Goal: Task Accomplishment & Management: Use online tool/utility

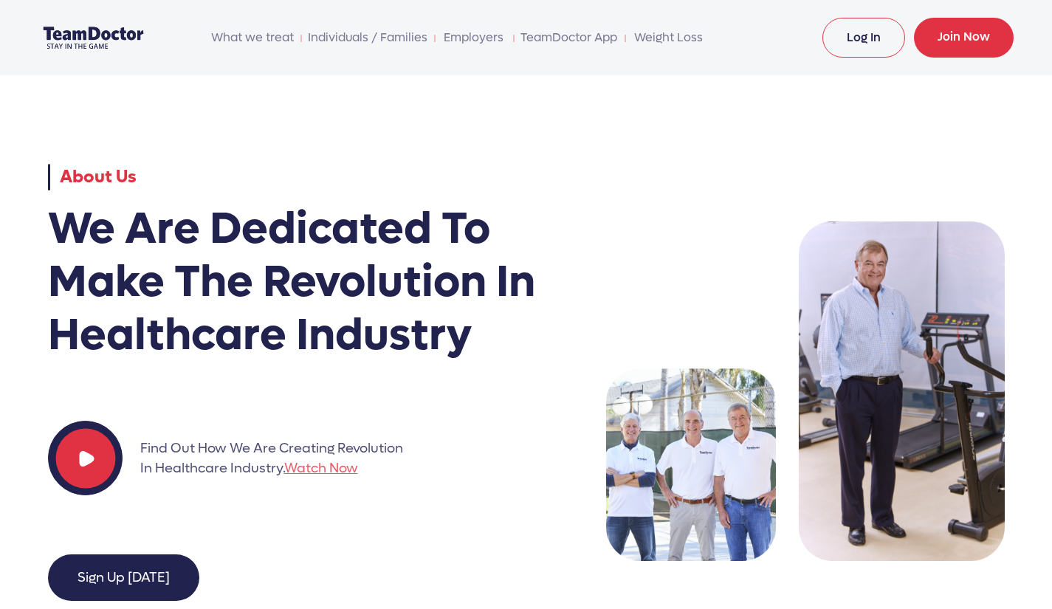
click at [855, 36] on link "Log In" at bounding box center [864, 38] width 83 height 40
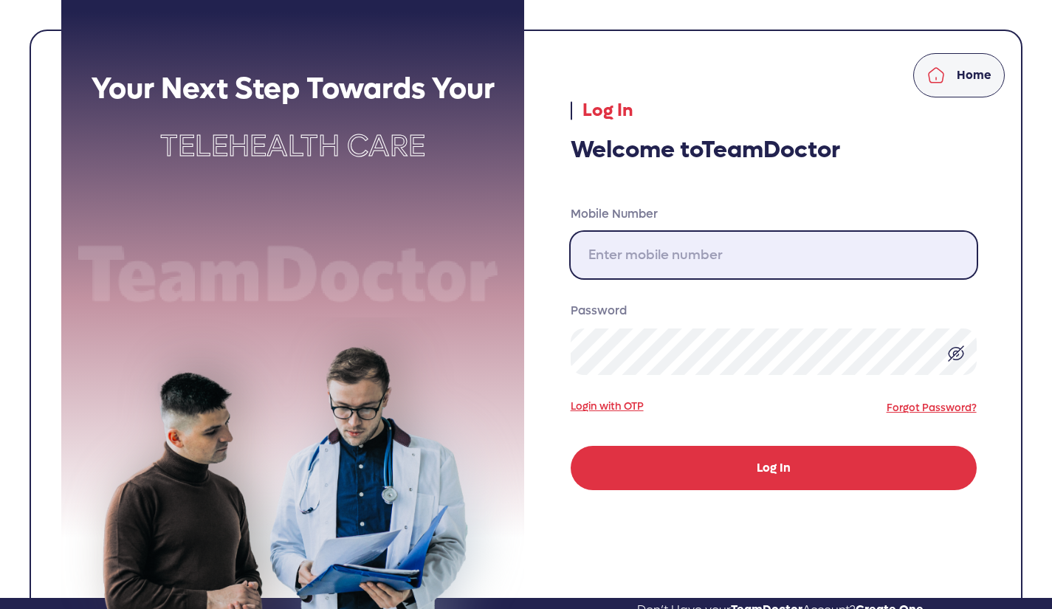
type input "[PHONE_NUMBER]"
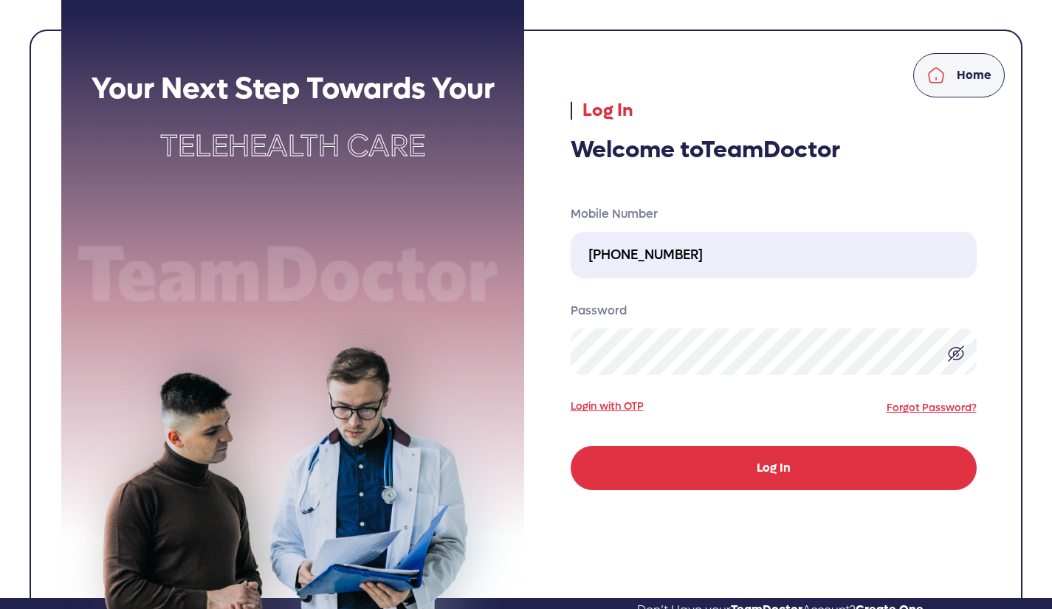
click at [771, 462] on button "Log In" at bounding box center [774, 468] width 406 height 44
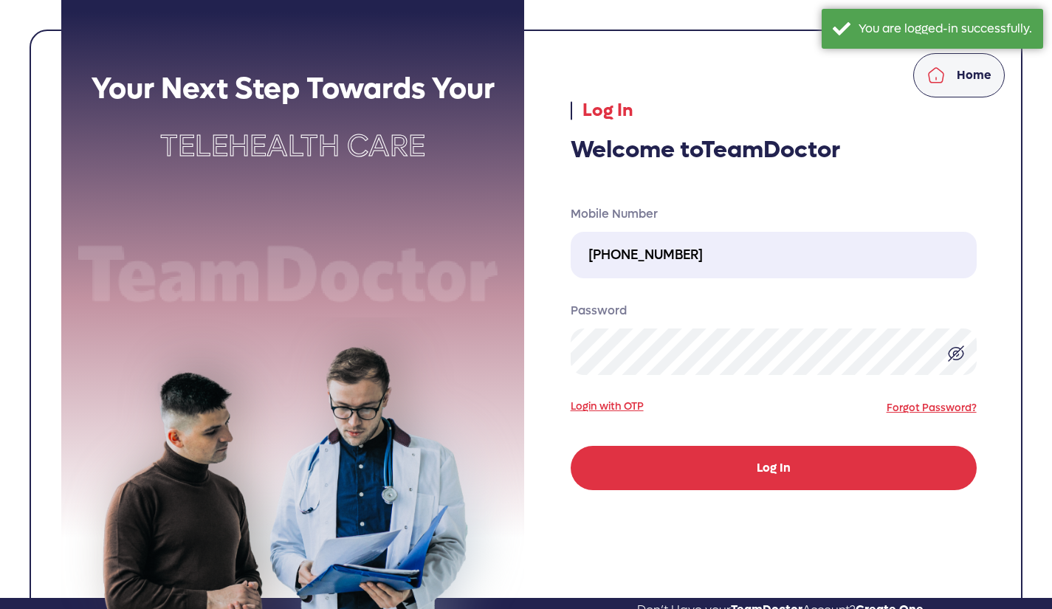
select select "pending"
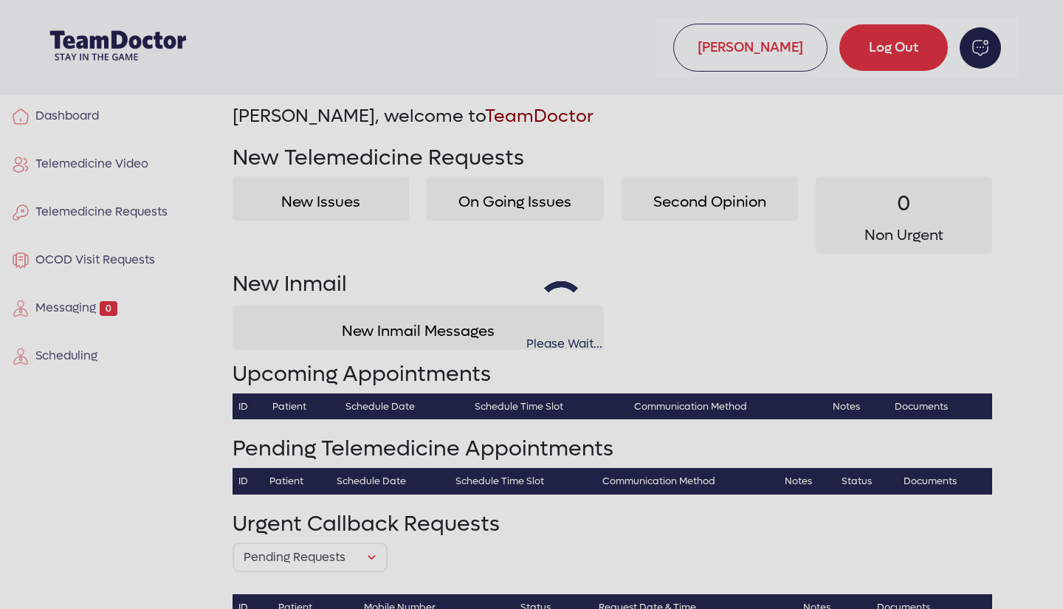
select select "pending"
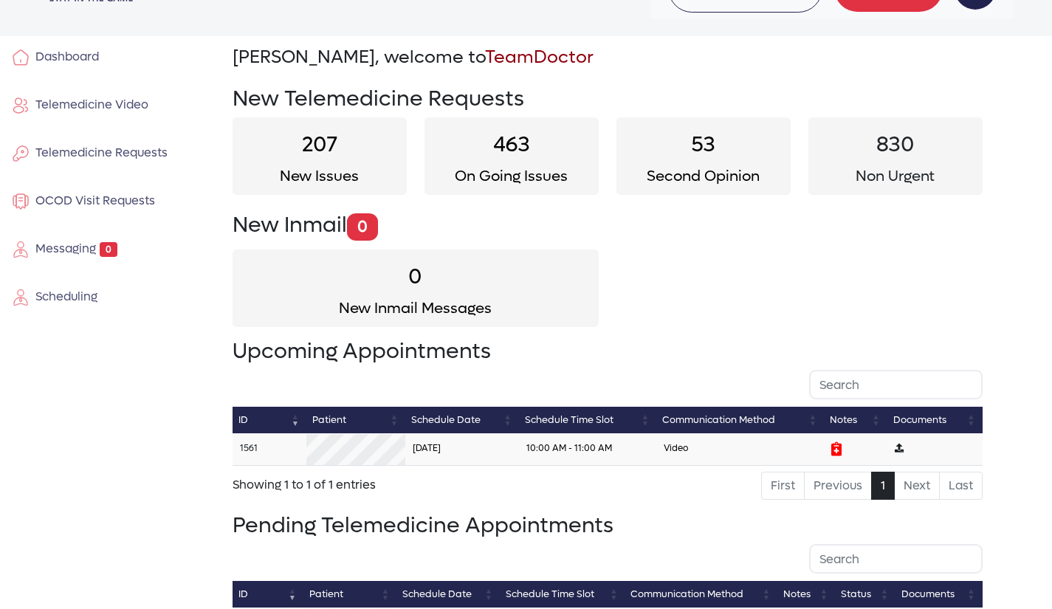
scroll to position [61, 0]
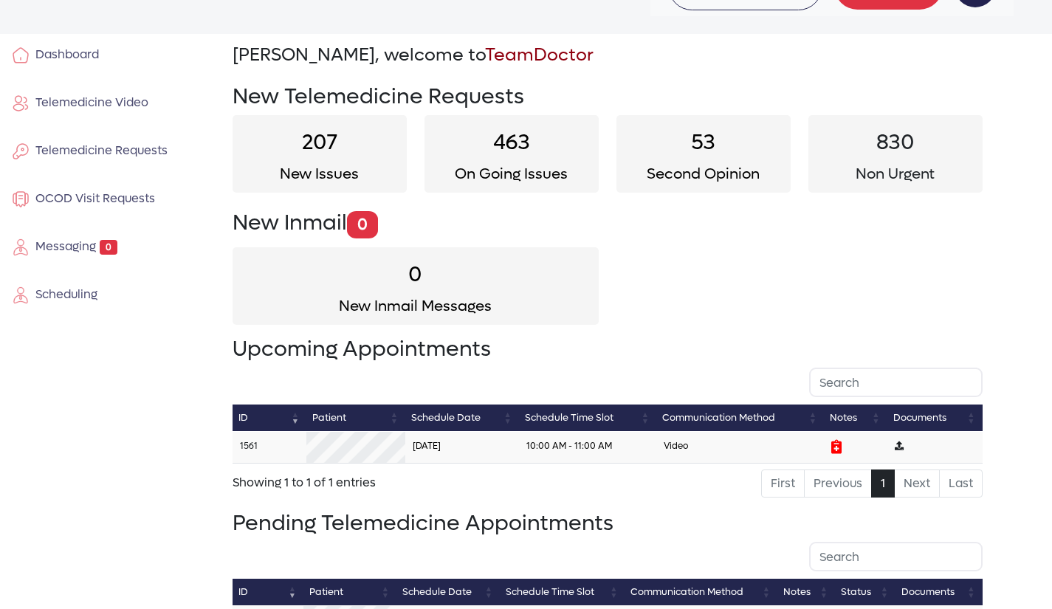
click at [104, 100] on span "Telemedicine Video" at bounding box center [89, 103] width 119 height 16
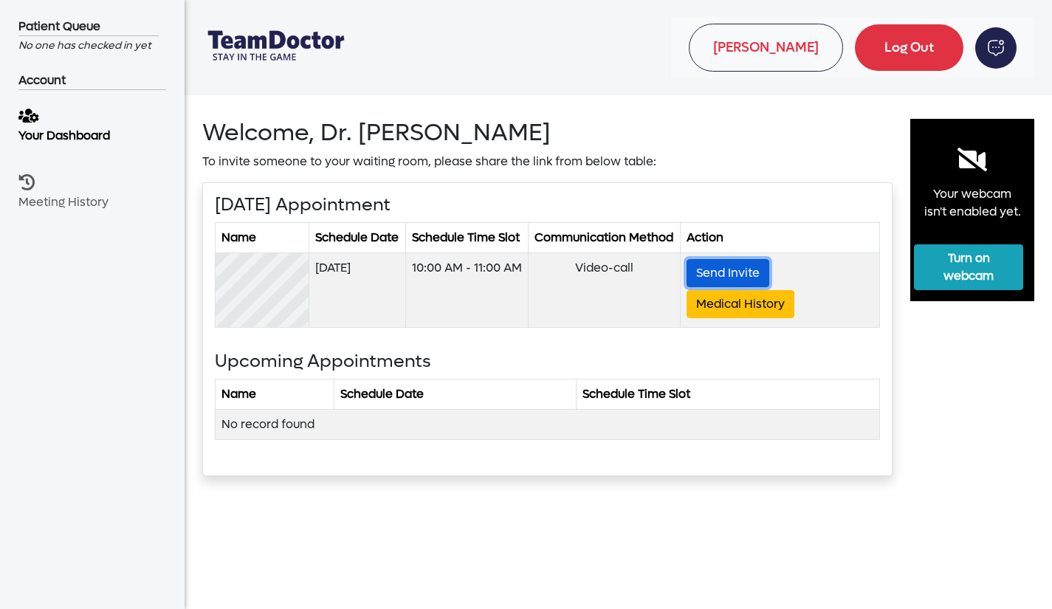
click at [725, 287] on button "Send Invite" at bounding box center [728, 273] width 83 height 28
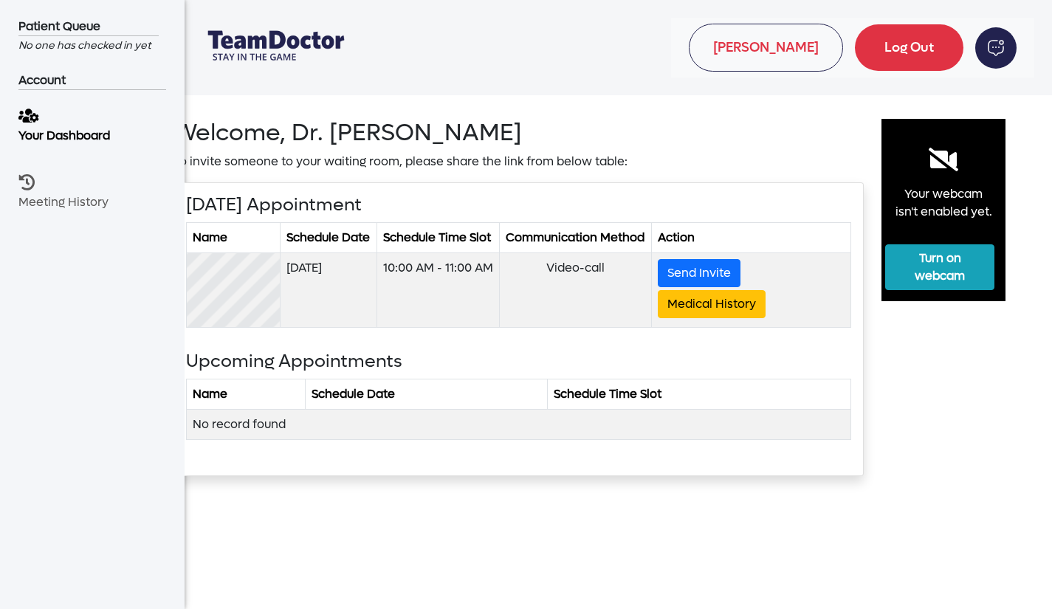
scroll to position [0, 24]
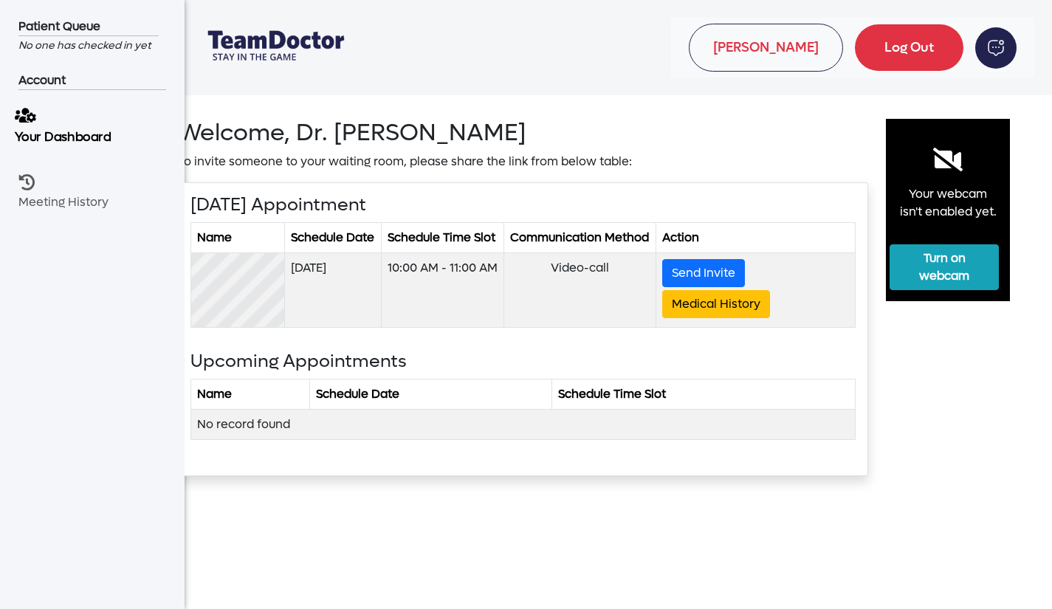
click at [73, 128] on p "Your Dashboard" at bounding box center [86, 137] width 143 height 18
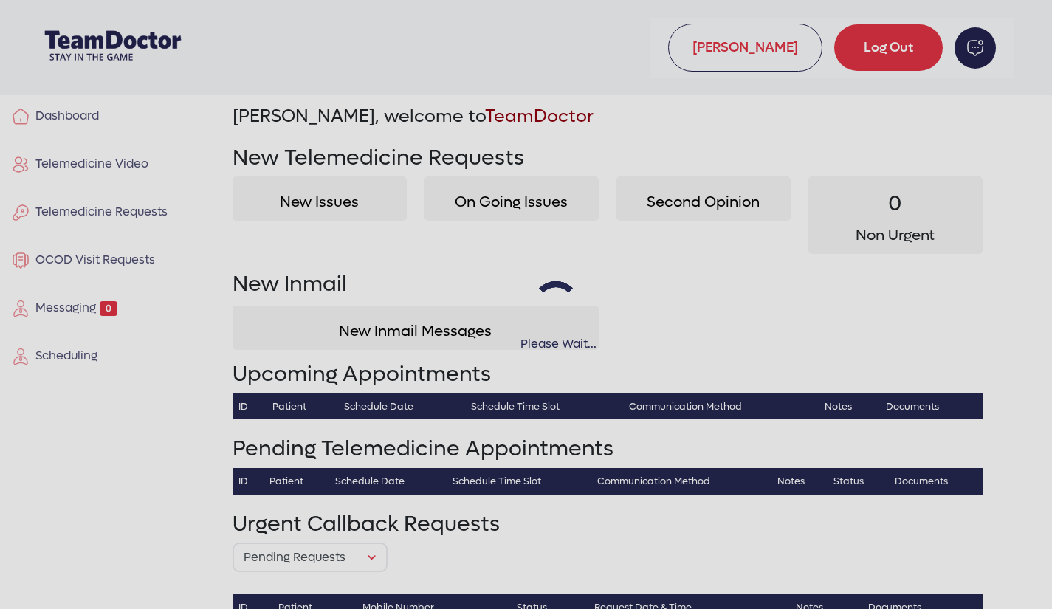
select select "pending"
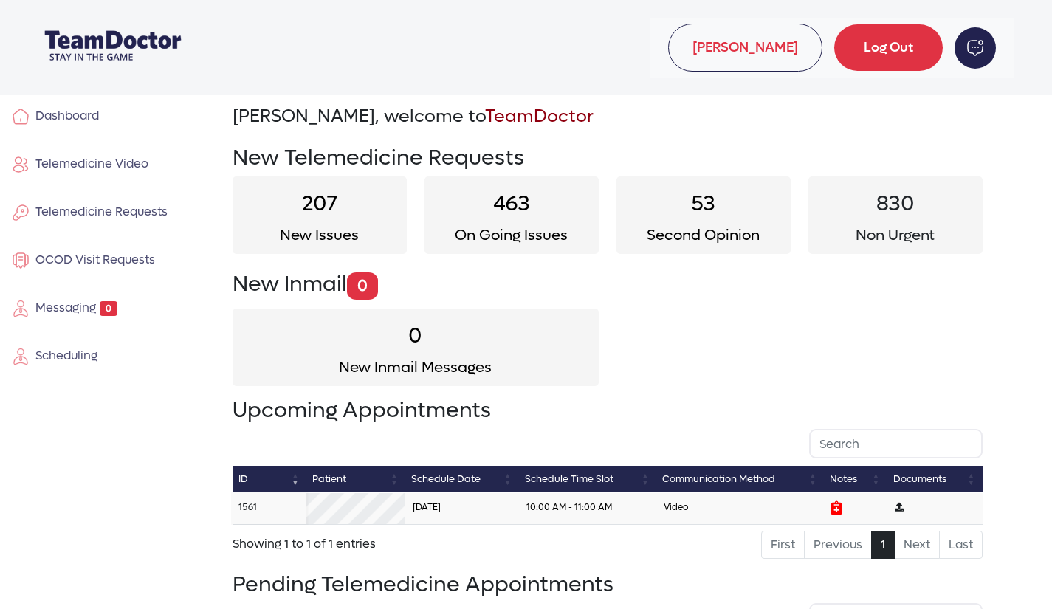
click at [253, 504] on link "1561" at bounding box center [248, 507] width 18 height 13
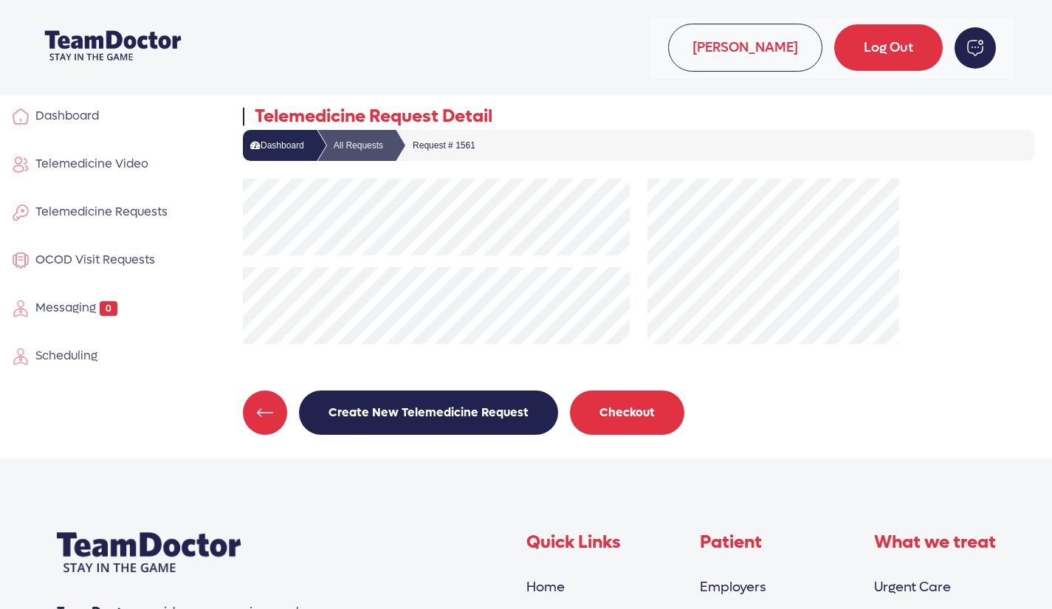
click at [620, 406] on button "Checkout" at bounding box center [627, 413] width 114 height 44
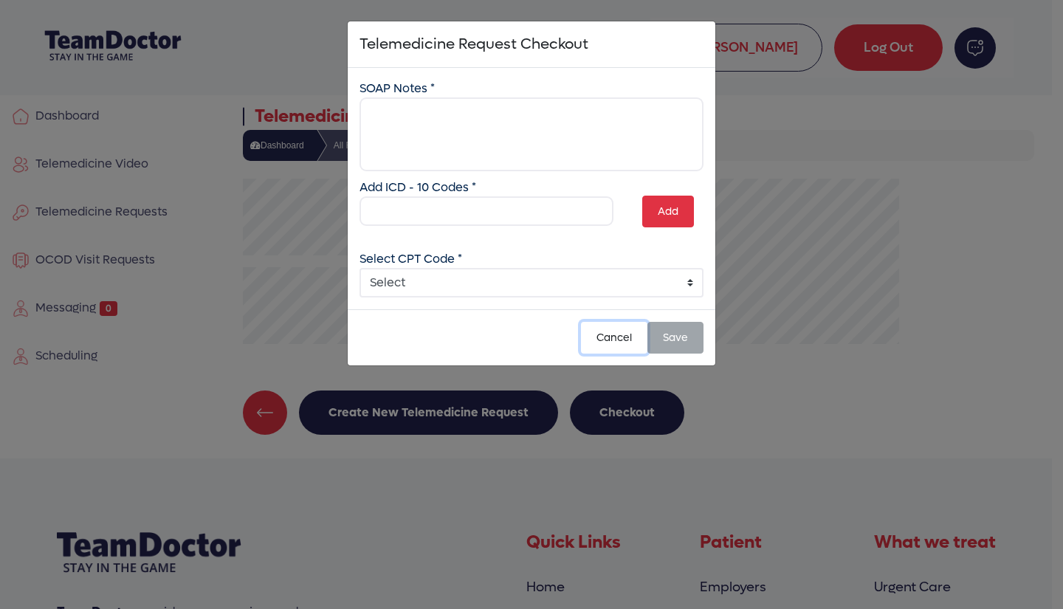
click at [605, 339] on button "Cancel" at bounding box center [614, 338] width 66 height 32
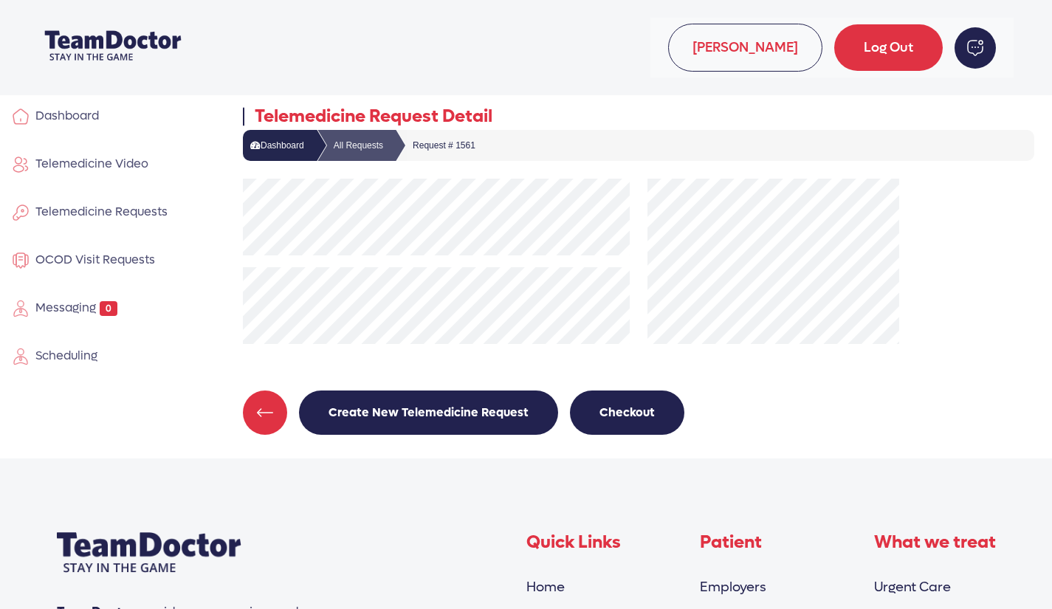
click at [80, 158] on span "Telemedicine Video" at bounding box center [89, 164] width 119 height 16
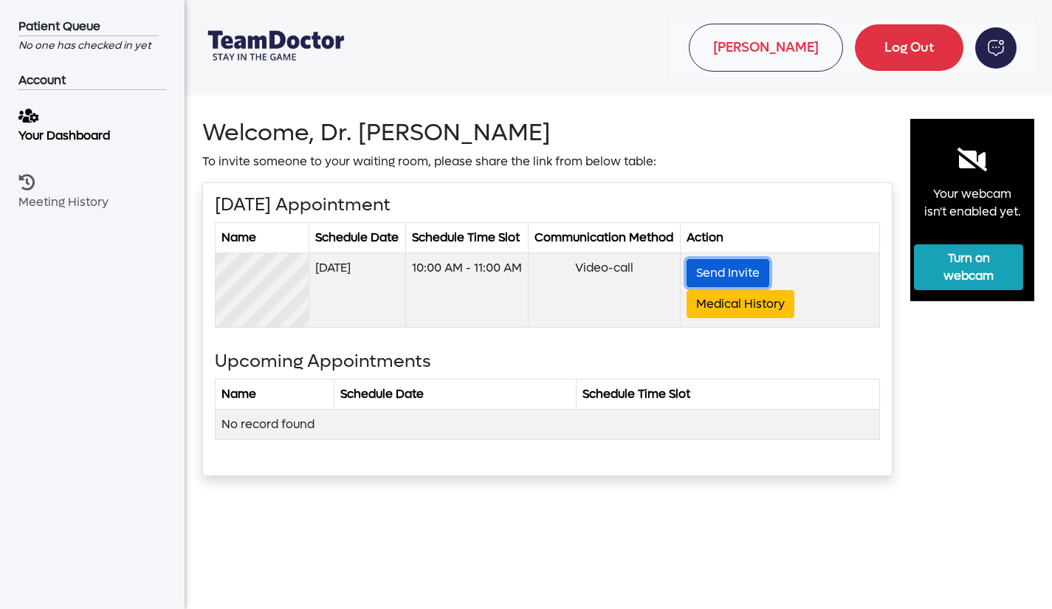
click at [733, 287] on button "Send Invite" at bounding box center [728, 273] width 83 height 28
click at [94, 134] on p "Your Dashboard" at bounding box center [86, 137] width 143 height 18
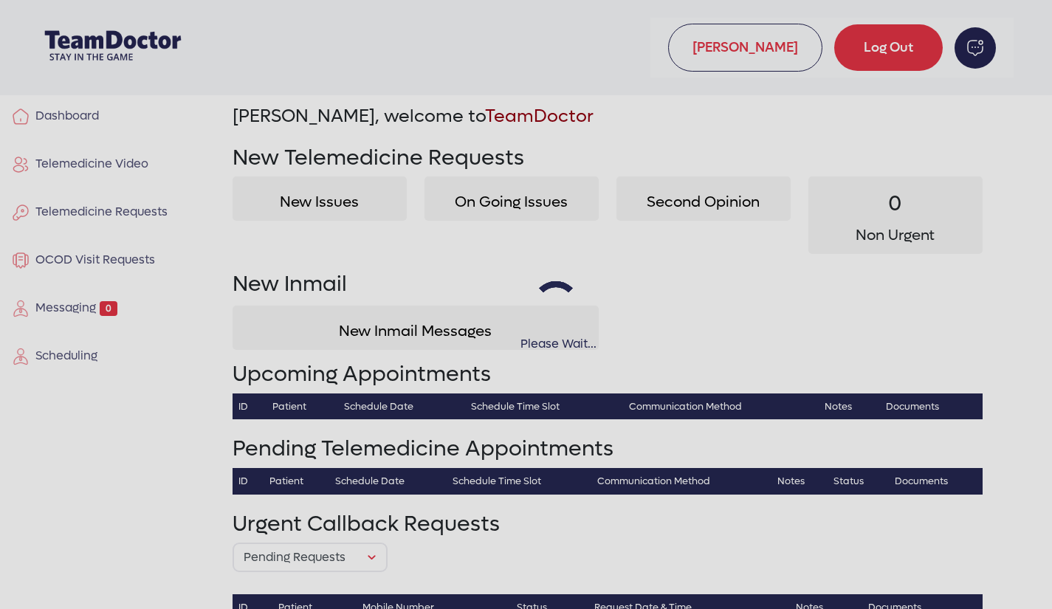
select select "pending"
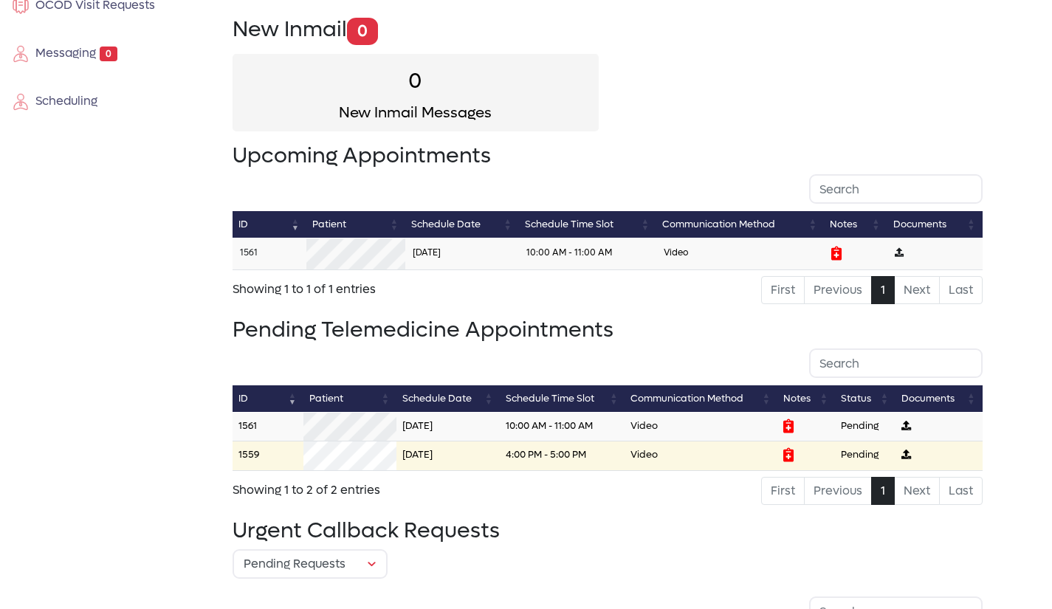
scroll to position [129, 0]
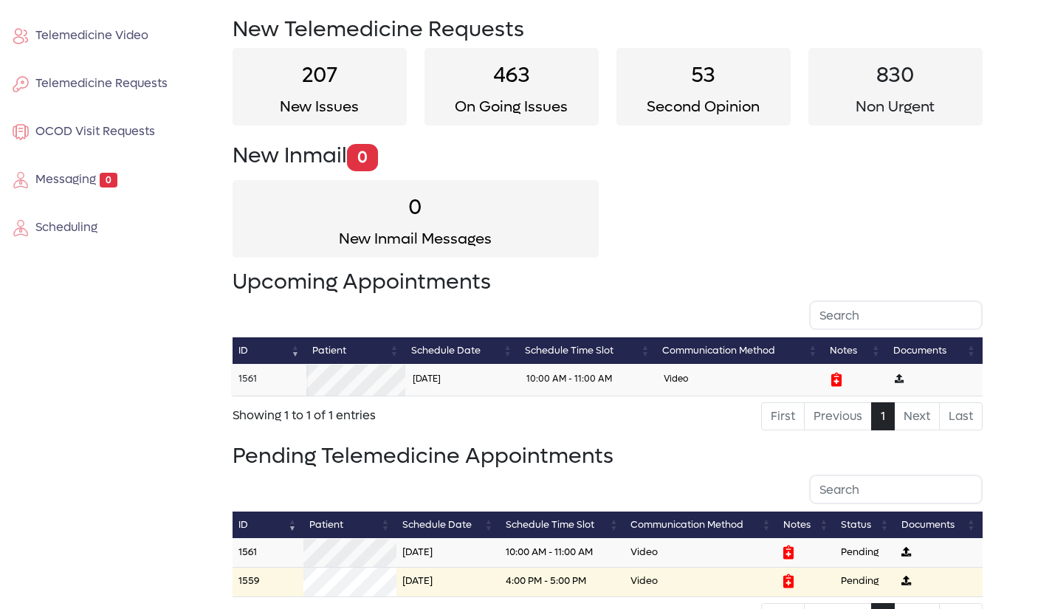
click at [253, 378] on link "1561" at bounding box center [248, 378] width 18 height 13
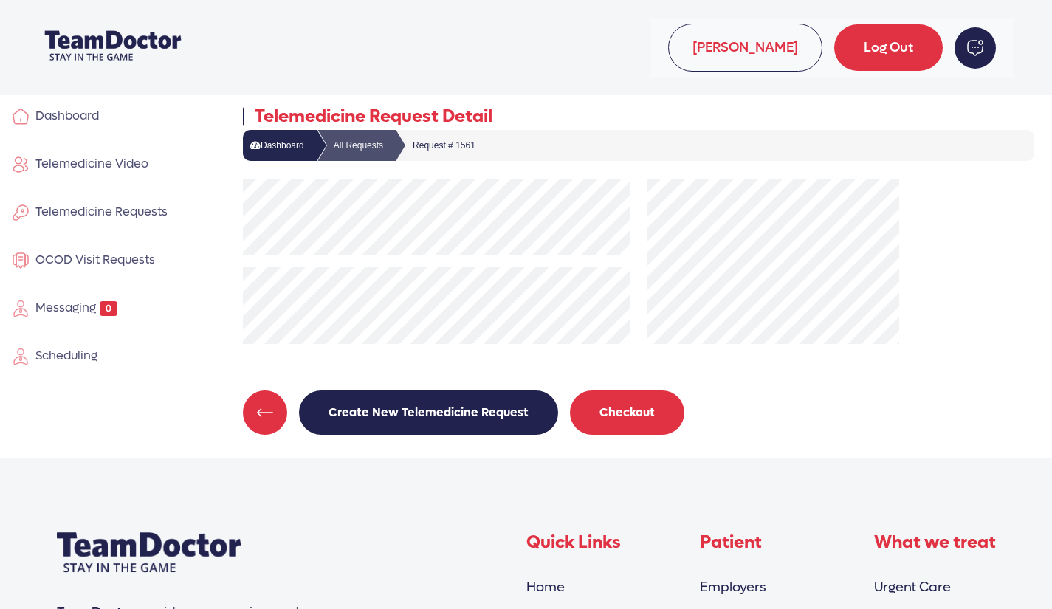
click at [608, 404] on button "Checkout" at bounding box center [627, 413] width 114 height 44
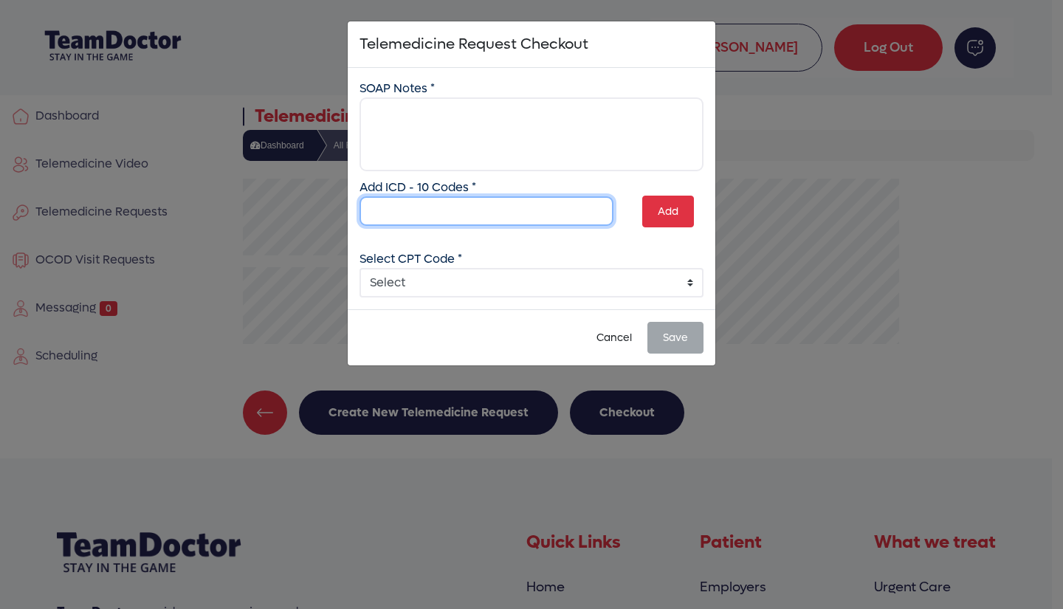
click at [416, 203] on input "text" at bounding box center [487, 211] width 254 height 30
type input "S89.132"
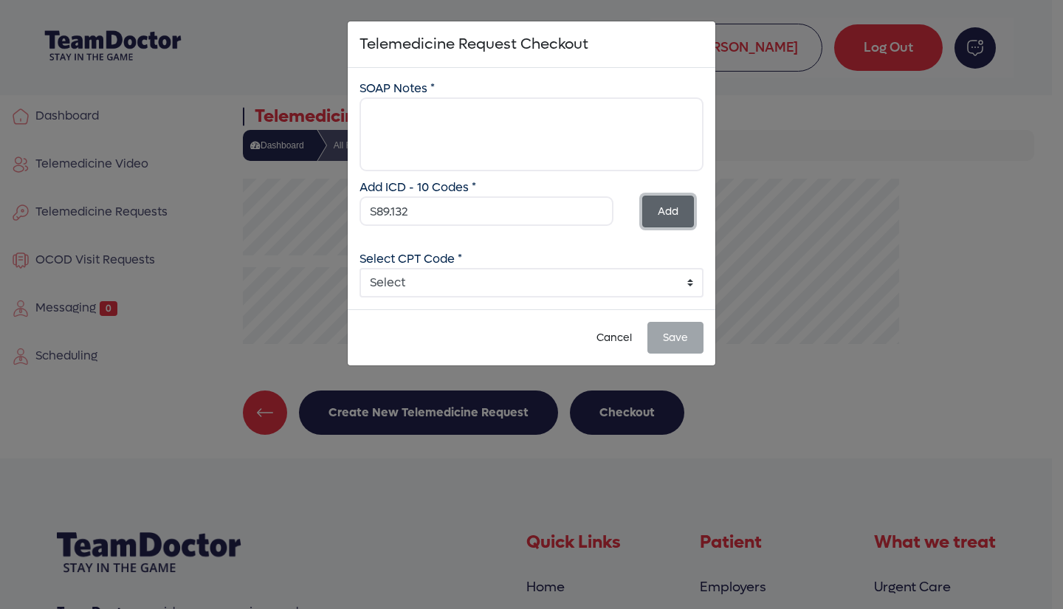
click at [668, 203] on button "Add" at bounding box center [669, 212] width 52 height 32
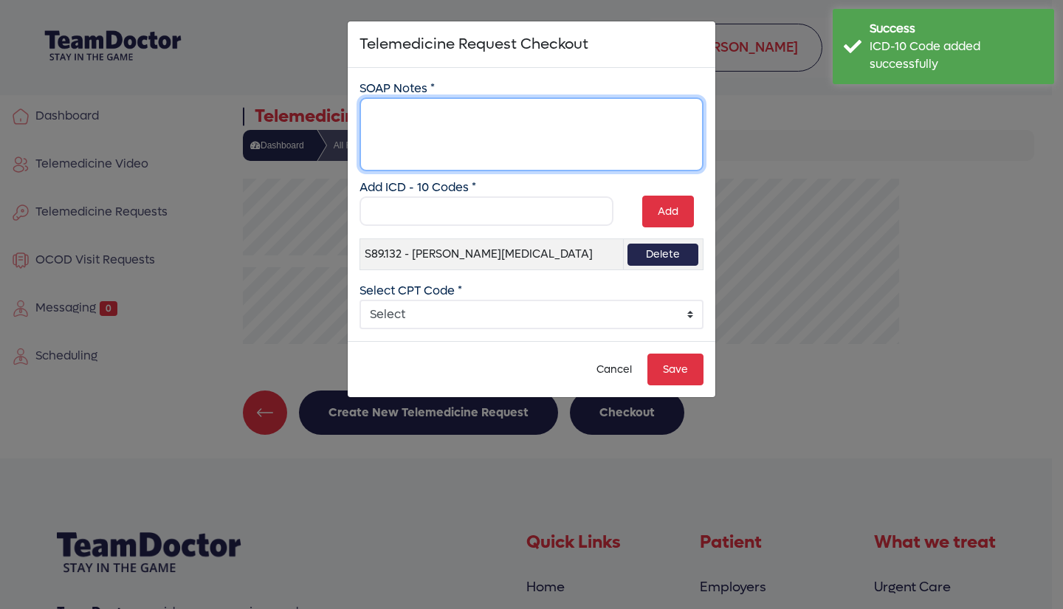
click at [445, 112] on textarea at bounding box center [532, 134] width 344 height 74
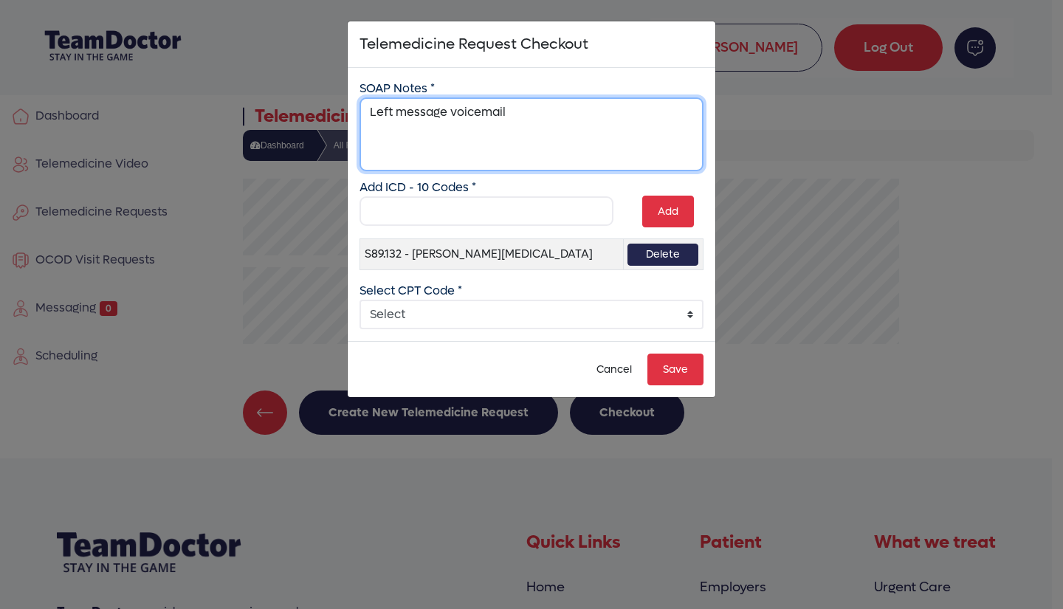
type textarea "Left message voicemail"
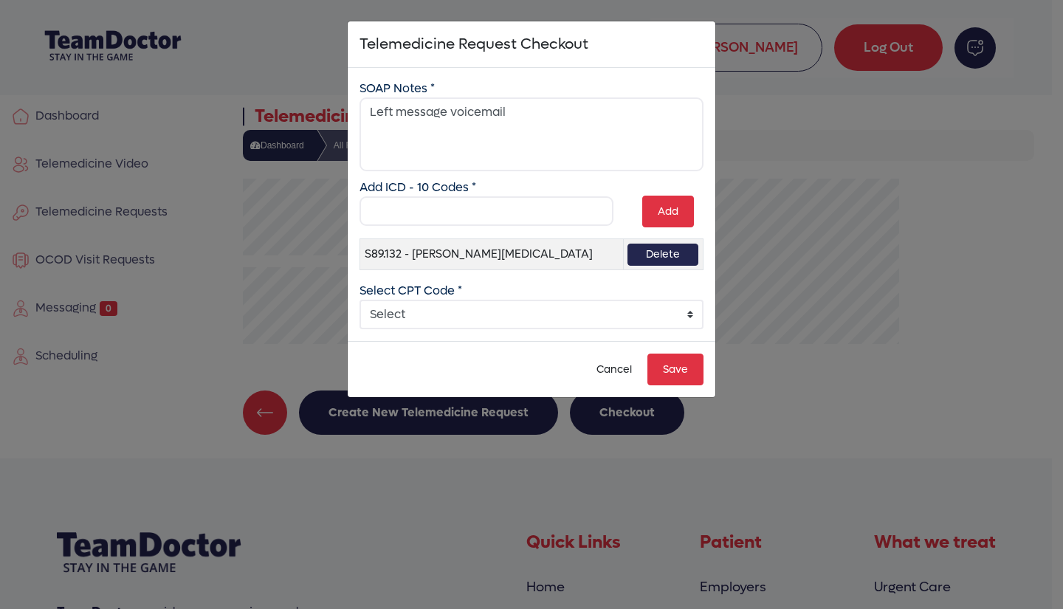
click at [692, 329] on select "Select 99241 - Online Digital E/M 5-10 min 99242 - Online Digital E/M 11-20 min…" at bounding box center [532, 315] width 344 height 30
select select "5: 5"
click at [360, 327] on select "Select 99241 - Online Digital E/M 5-10 min 99242 - Online Digital E/M 11-20 min…" at bounding box center [532, 315] width 344 height 30
click at [682, 386] on button "Save" at bounding box center [676, 370] width 56 height 32
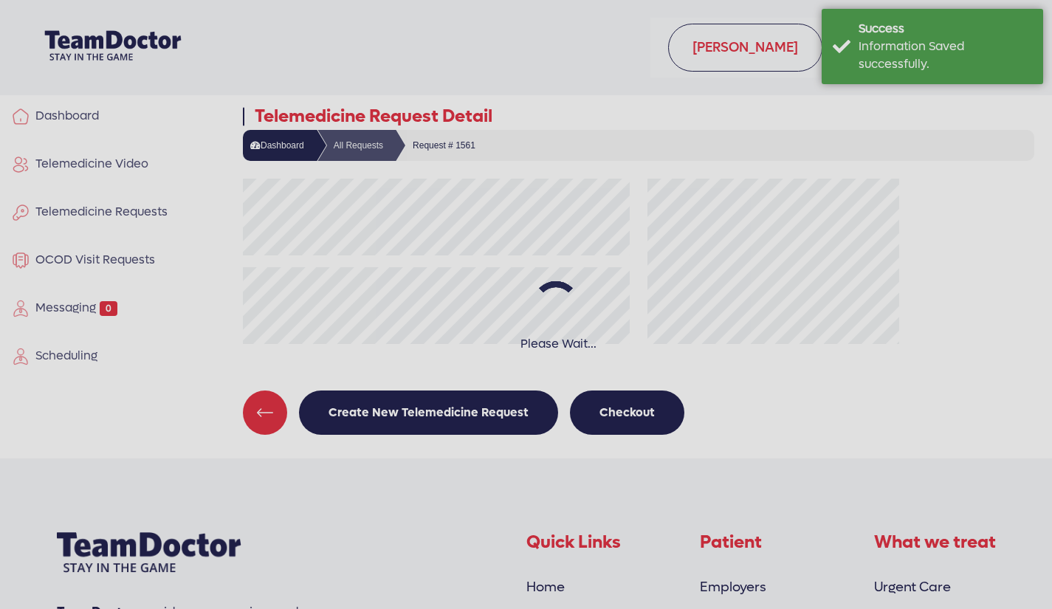
drag, startPoint x: 174, startPoint y: 190, endPoint x: 1, endPoint y: 131, distance: 182.4
click at [1, 131] on div "Please Wait..." at bounding box center [526, 304] width 1052 height 609
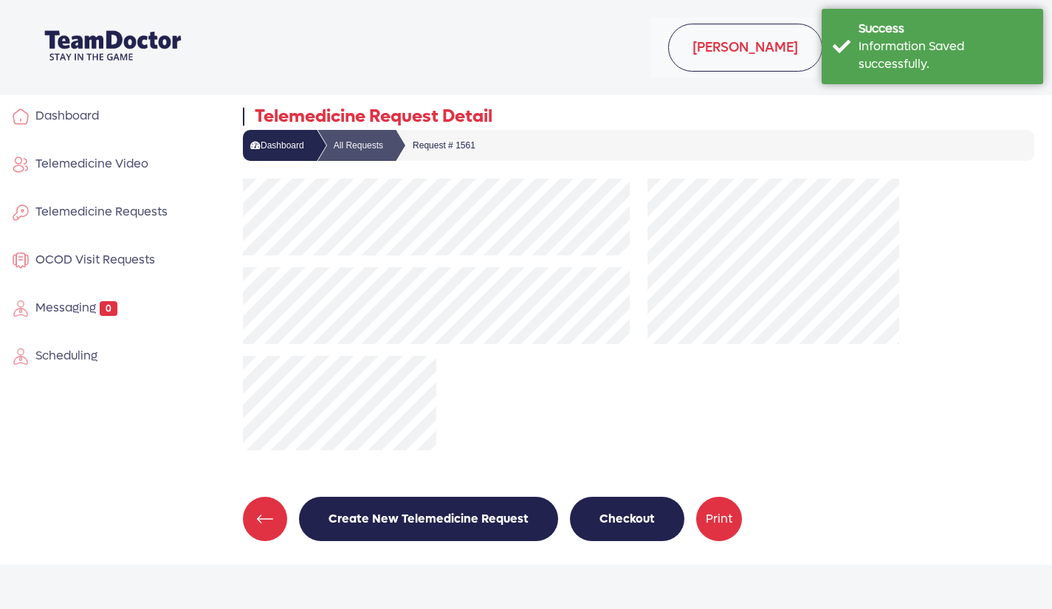
click at [48, 111] on span "Dashboard" at bounding box center [64, 116] width 69 height 16
select select "pending"
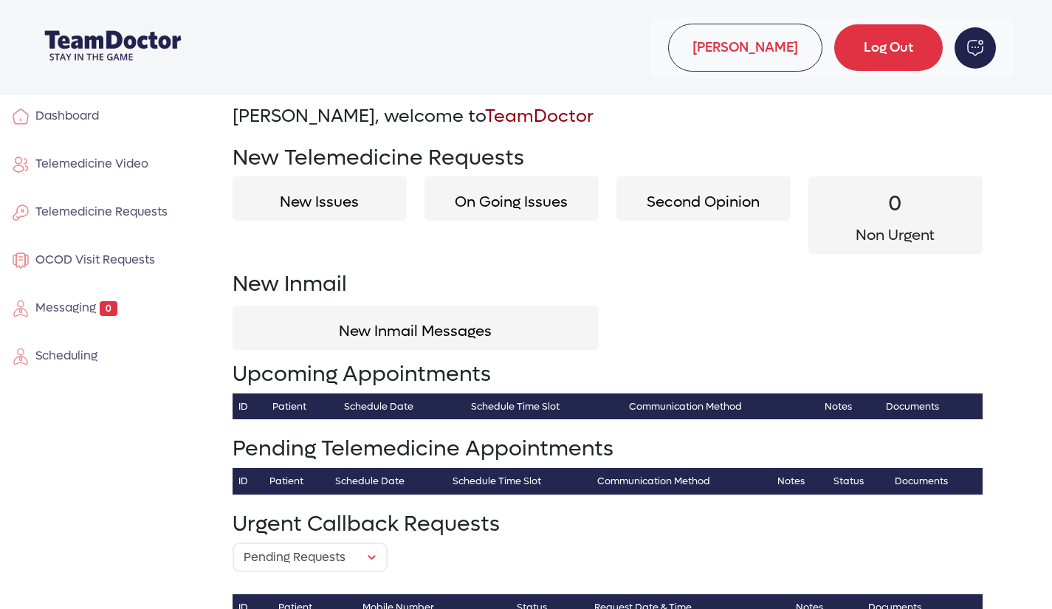
click at [72, 162] on span "Telemedicine Video" at bounding box center [89, 164] width 119 height 16
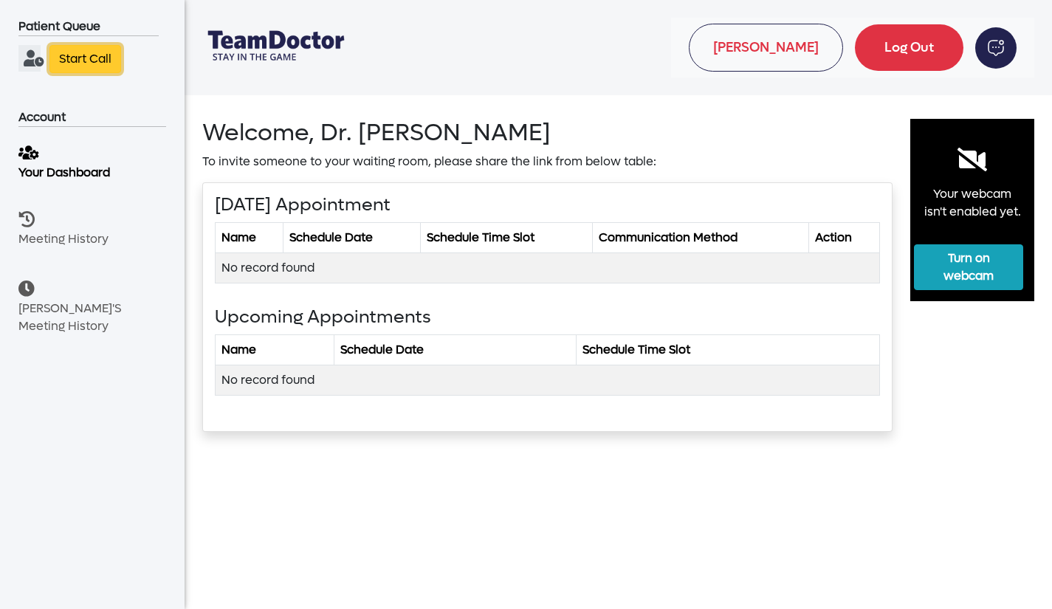
click at [105, 61] on link "Start Call" at bounding box center [85, 59] width 72 height 28
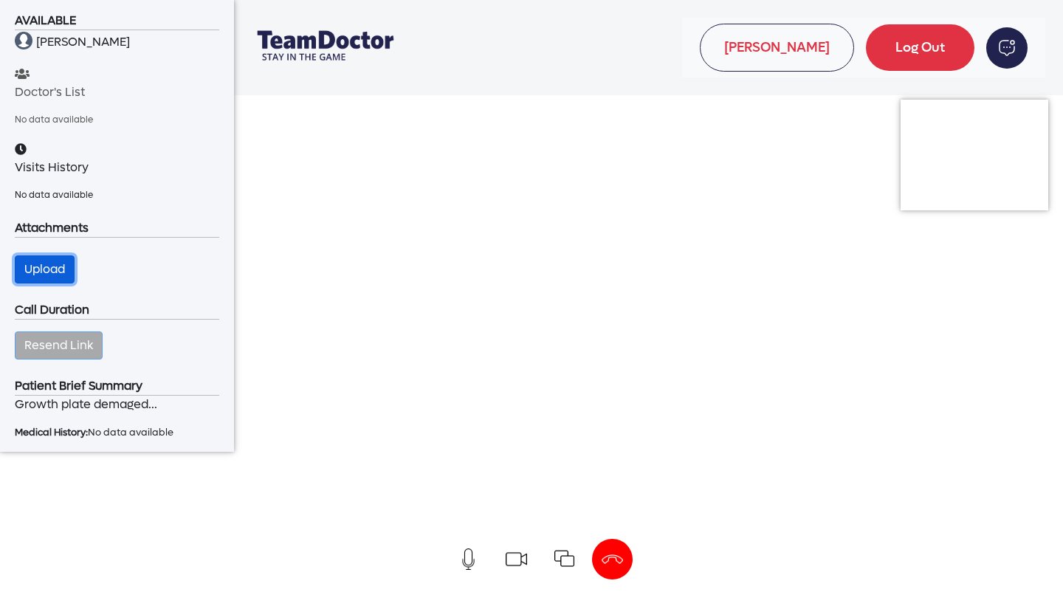
click at [51, 270] on button "Upload" at bounding box center [45, 270] width 60 height 28
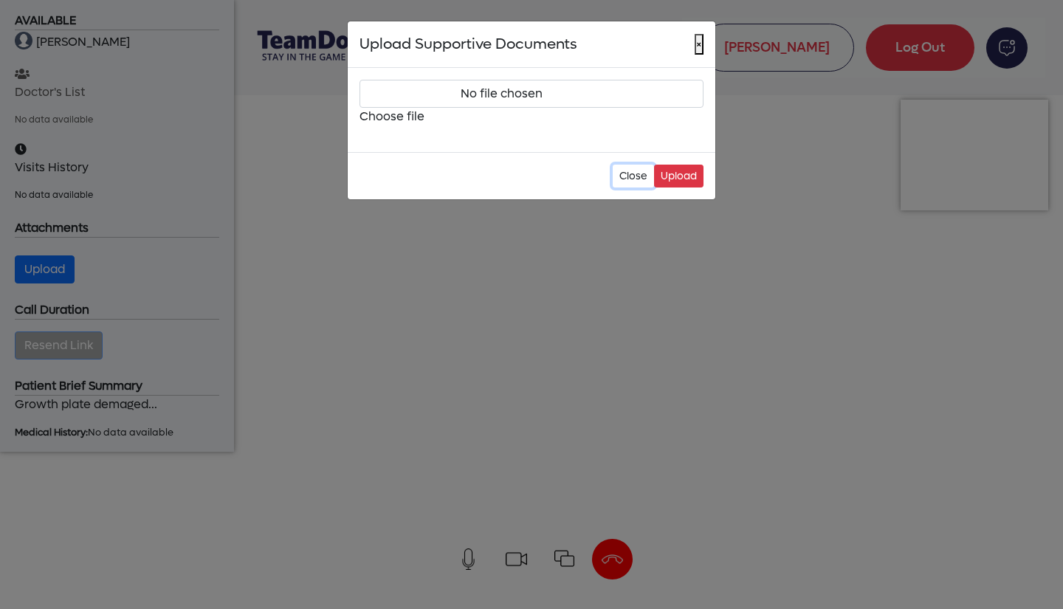
click at [631, 167] on button "Close" at bounding box center [633, 176] width 41 height 23
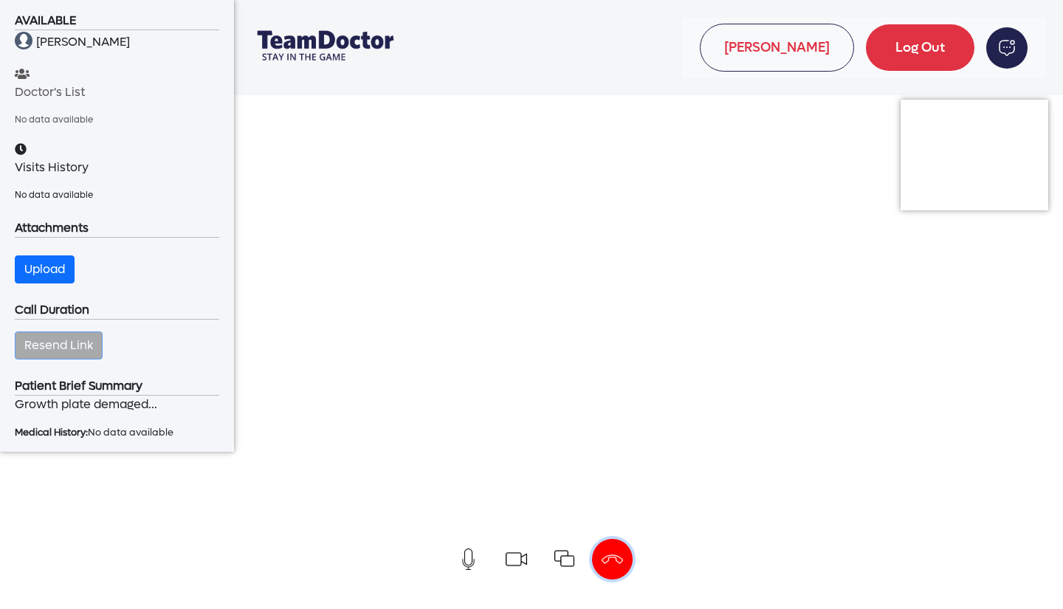
click at [618, 557] on img "button" at bounding box center [612, 559] width 21 height 21
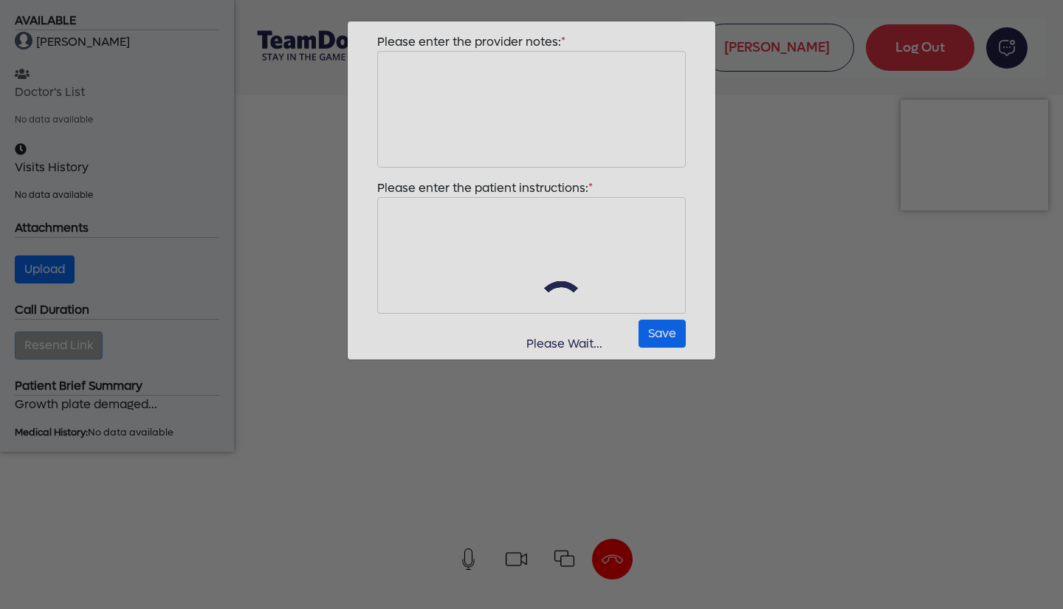
click at [822, 246] on div "Please Wait..." at bounding box center [531, 304] width 1063 height 609
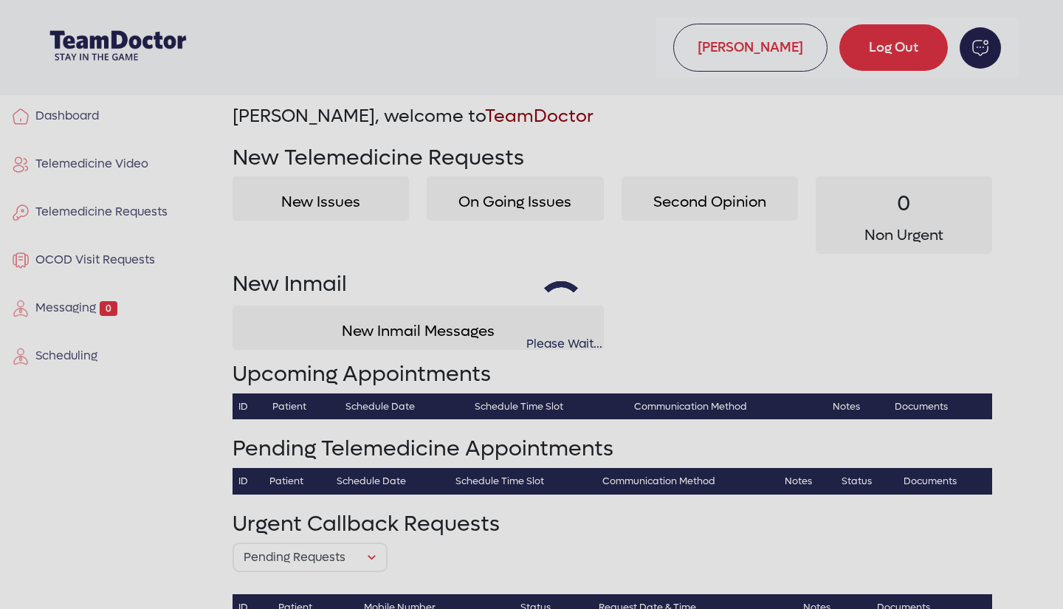
select select "pending"
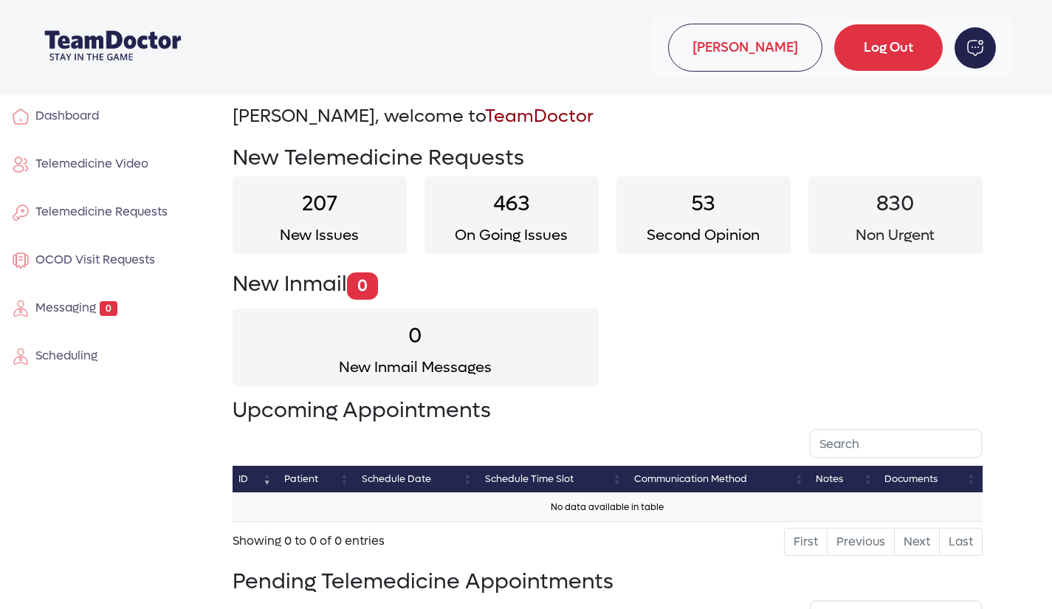
click at [101, 213] on span "Telemedicine Requests" at bounding box center [99, 212] width 138 height 16
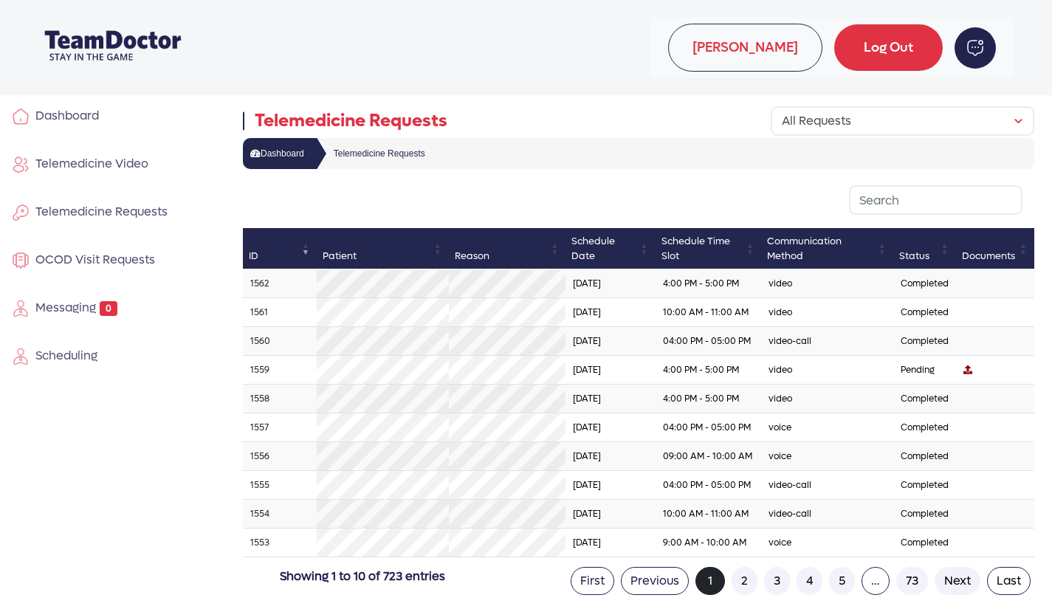
click at [257, 319] on td "1561" at bounding box center [280, 312] width 74 height 29
click at [262, 318] on link "1561" at bounding box center [259, 312] width 18 height 12
